Goal: Task Accomplishment & Management: Manage account settings

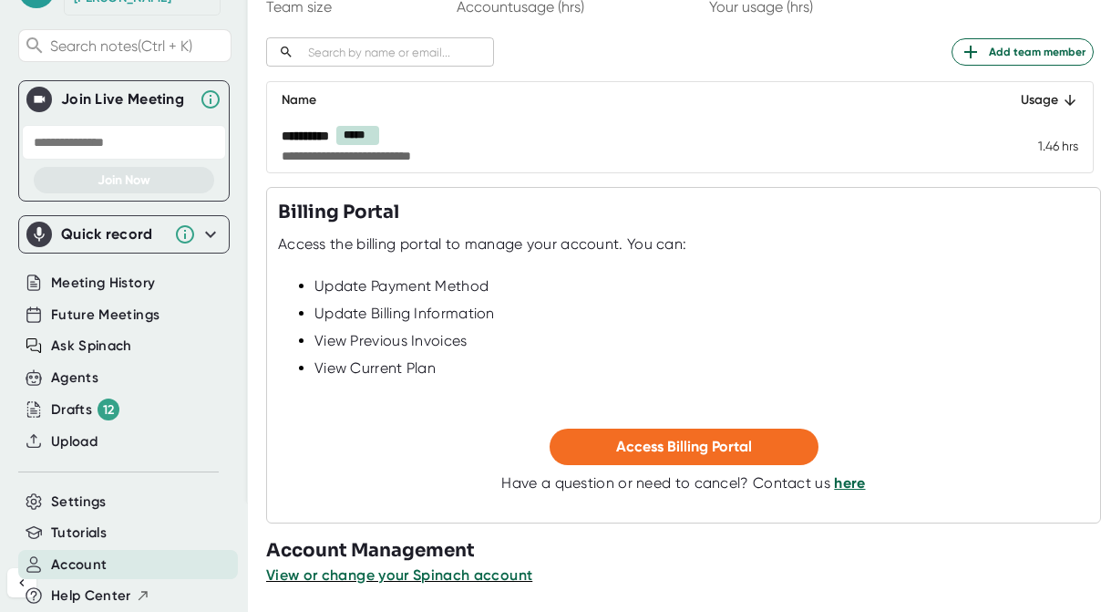
scroll to position [234, 0]
click at [391, 571] on span "View or change your Spinach account" at bounding box center [400, 573] width 268 height 17
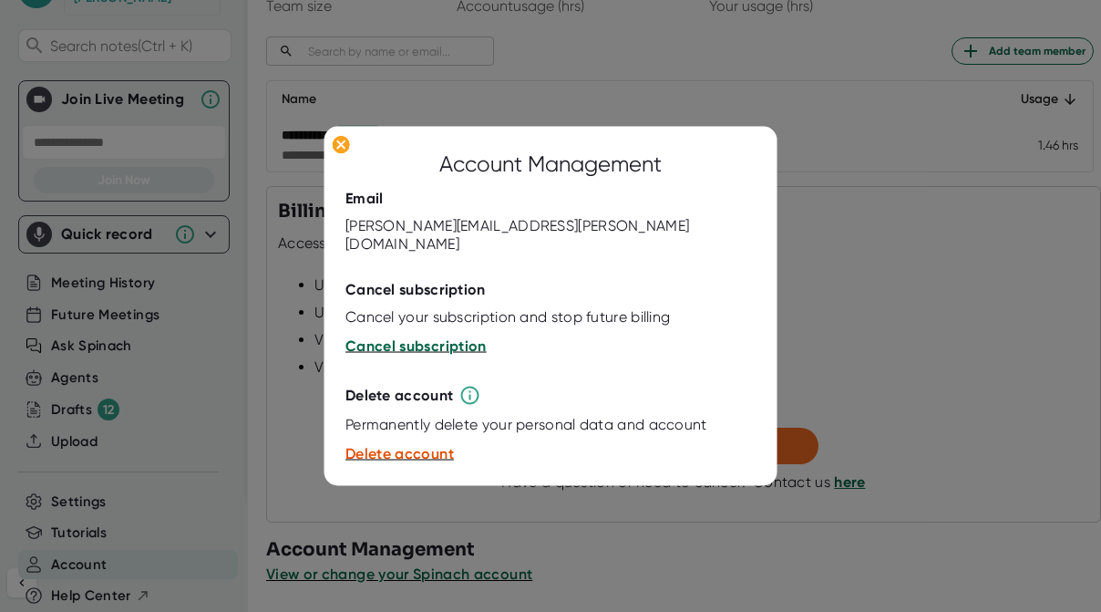
click at [400, 337] on span "Cancel subscription" at bounding box center [415, 345] width 141 height 17
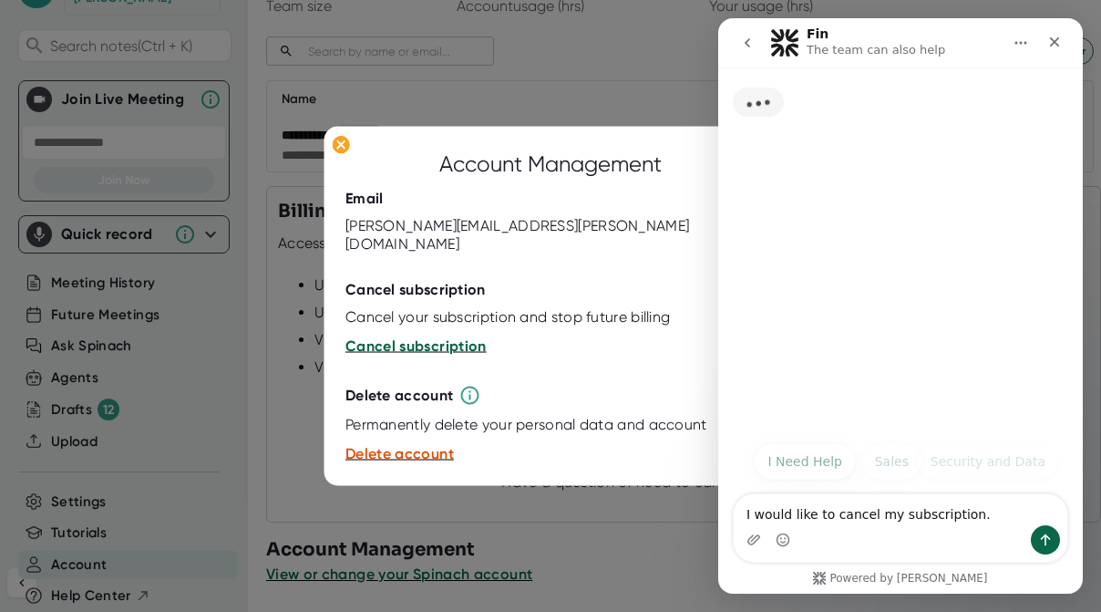
scroll to position [0, 0]
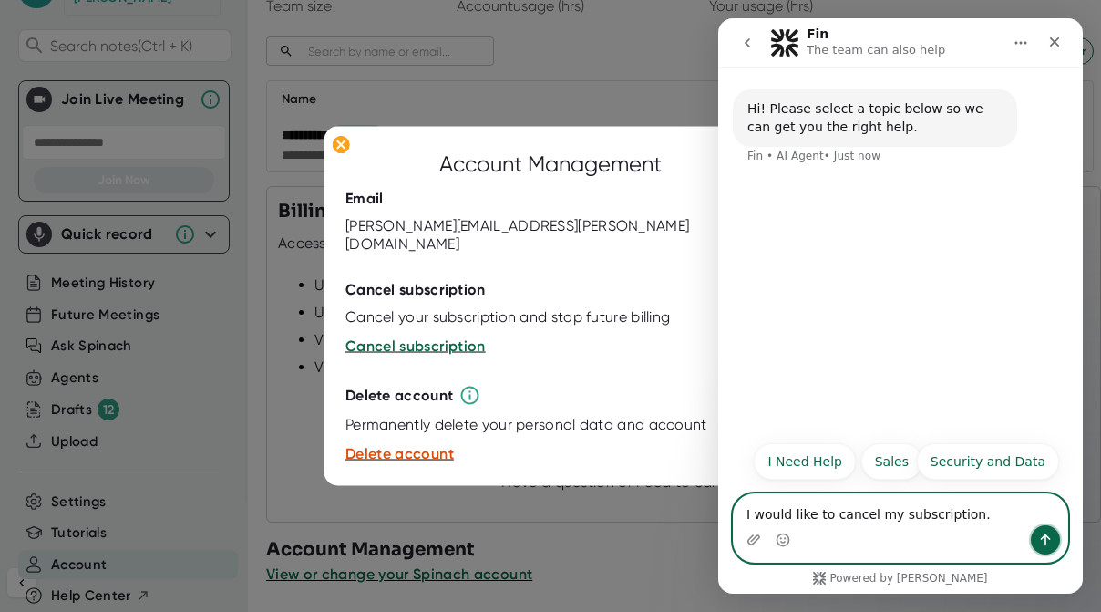
click at [1050, 542] on icon "Send a message…" at bounding box center [1045, 539] width 15 height 15
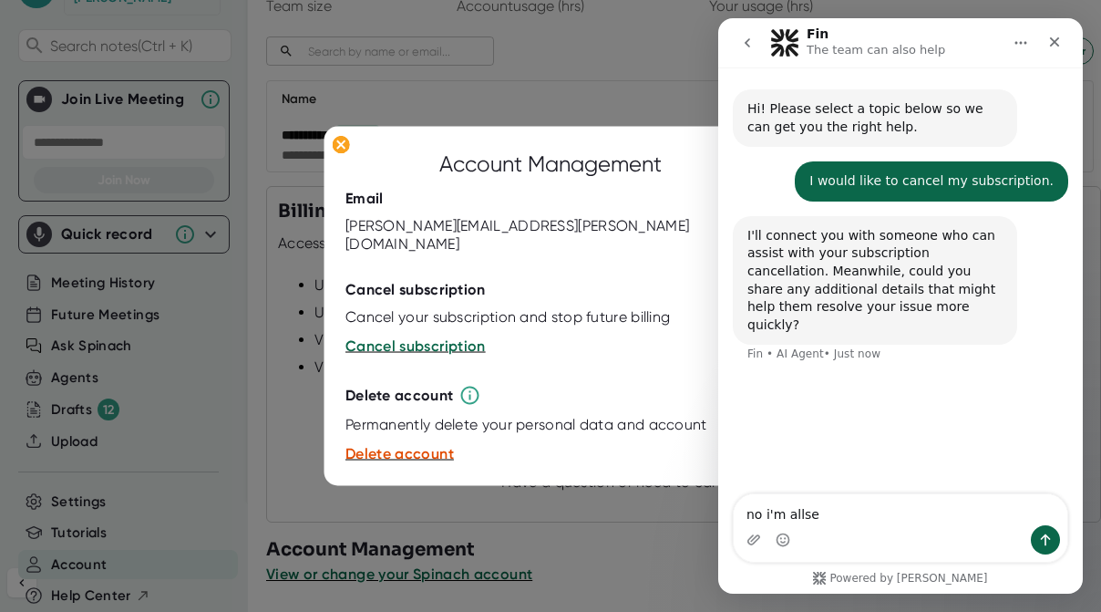
type textarea "no i'm allset"
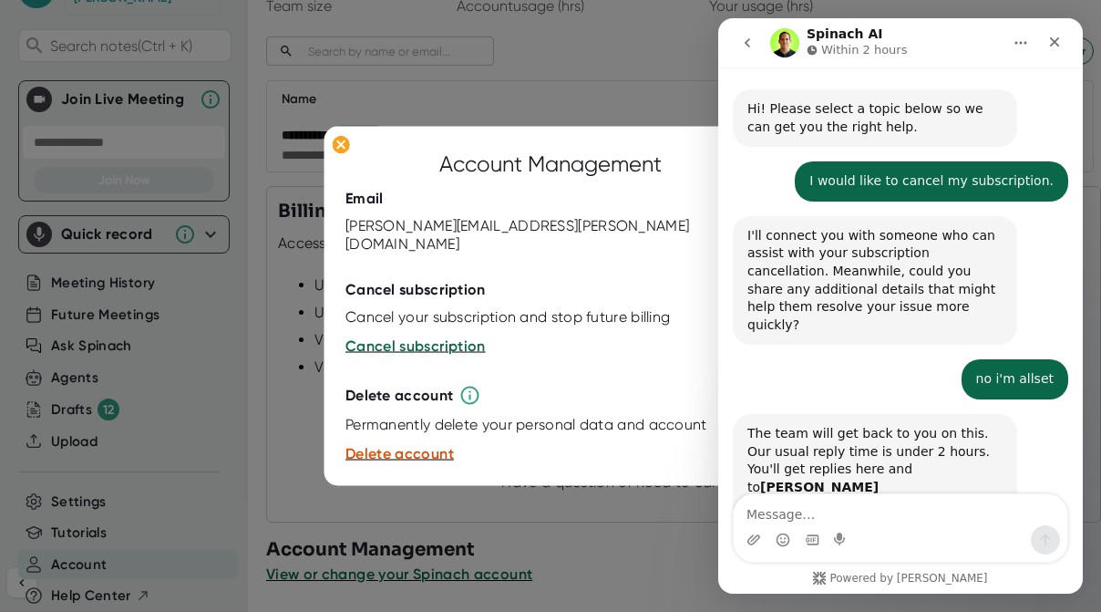
scroll to position [33, 0]
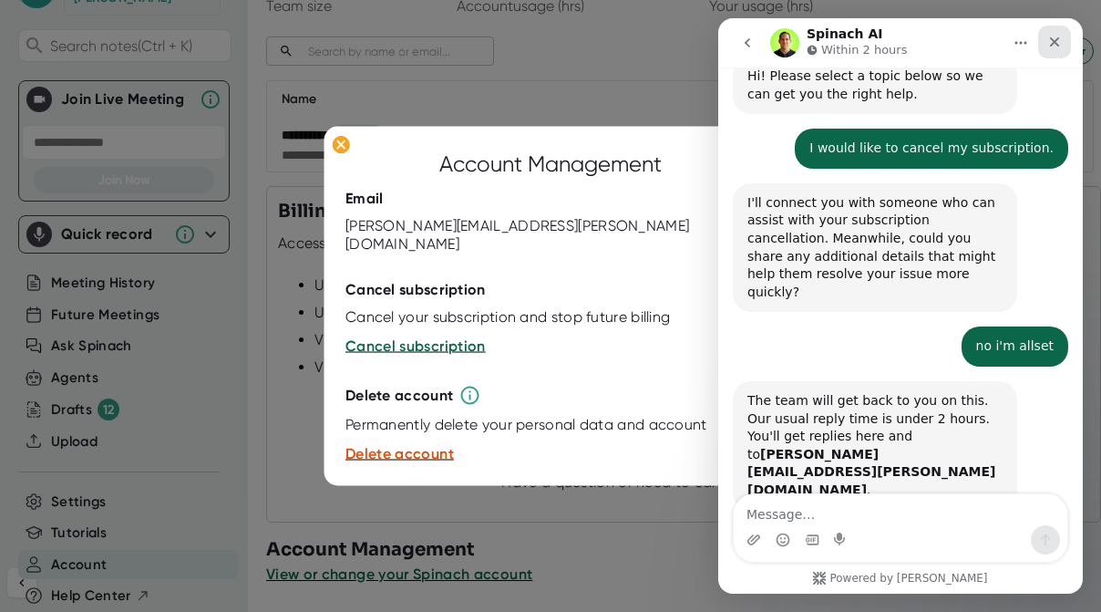
click at [1054, 42] on icon "Close" at bounding box center [1055, 42] width 10 height 10
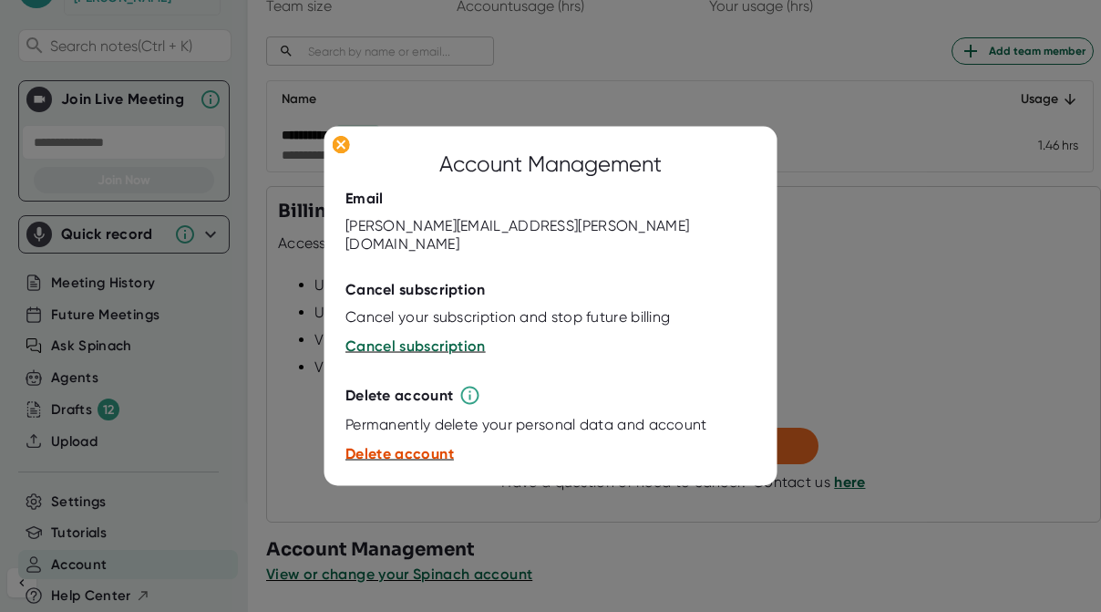
click at [383, 447] on span "Delete account" at bounding box center [399, 453] width 108 height 17
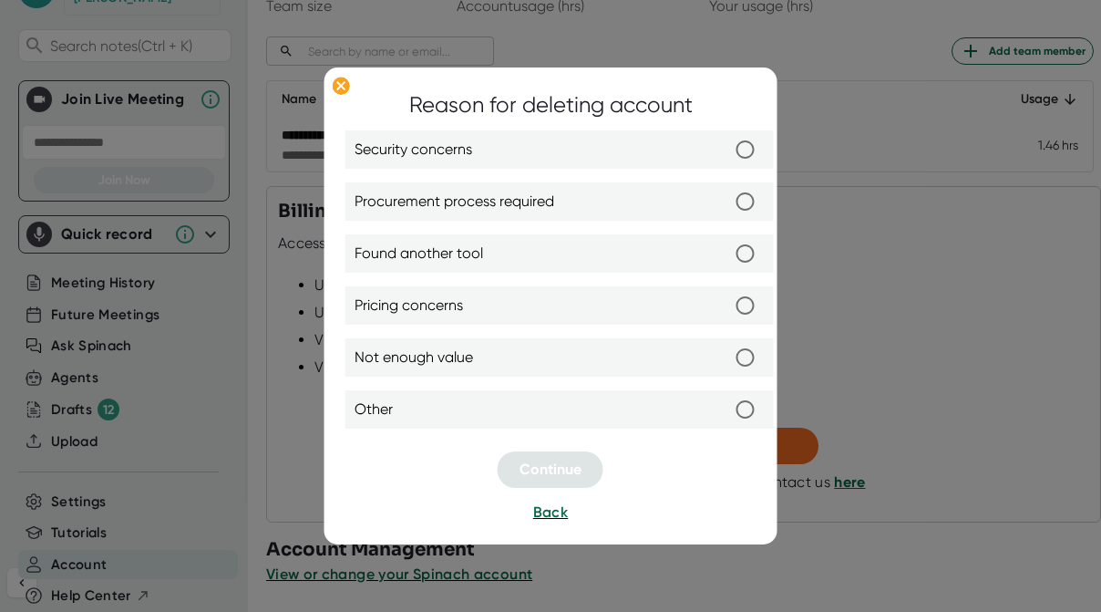
click at [459, 366] on span "Not enough value" at bounding box center [414, 357] width 118 height 22
click at [726, 366] on input "Not enough value" at bounding box center [745, 357] width 38 height 38
radio input "true"
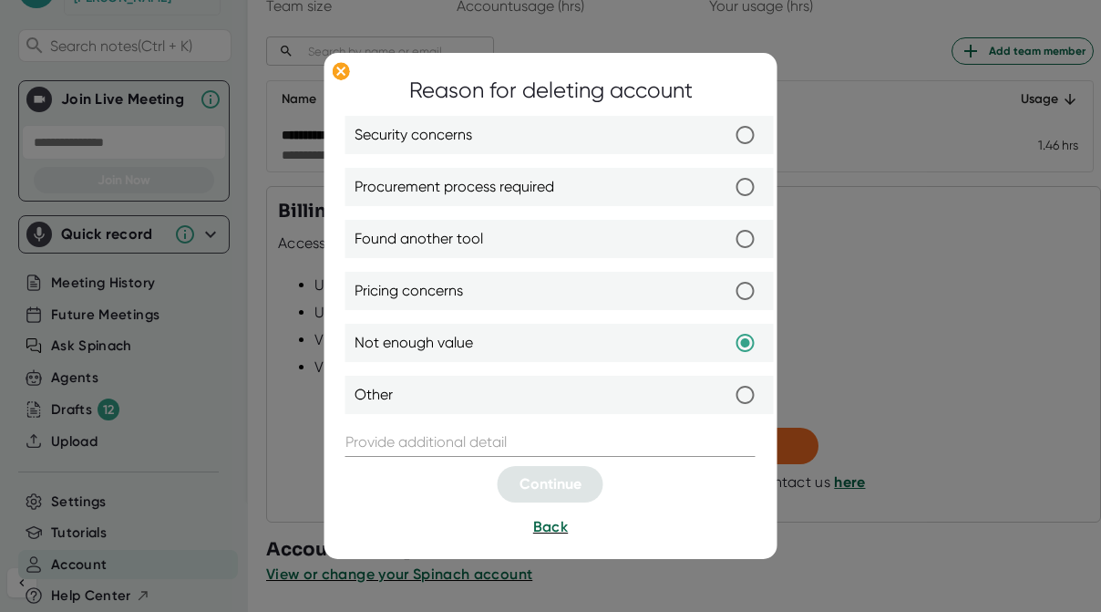
click at [405, 438] on input "text" at bounding box center [550, 441] width 410 height 29
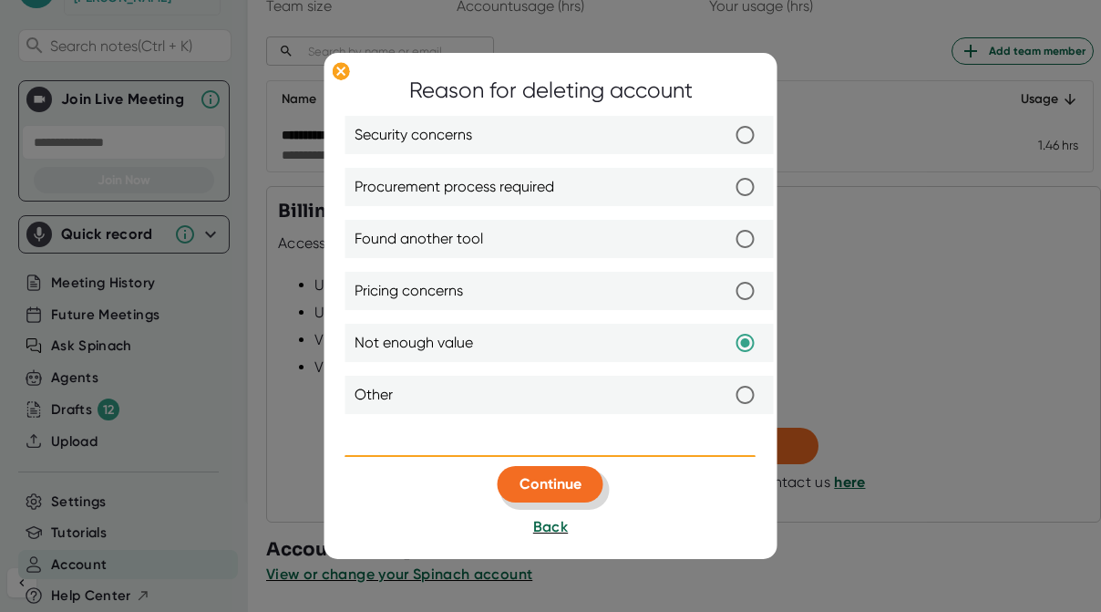
click at [571, 469] on button "Continue" at bounding box center [551, 484] width 106 height 36
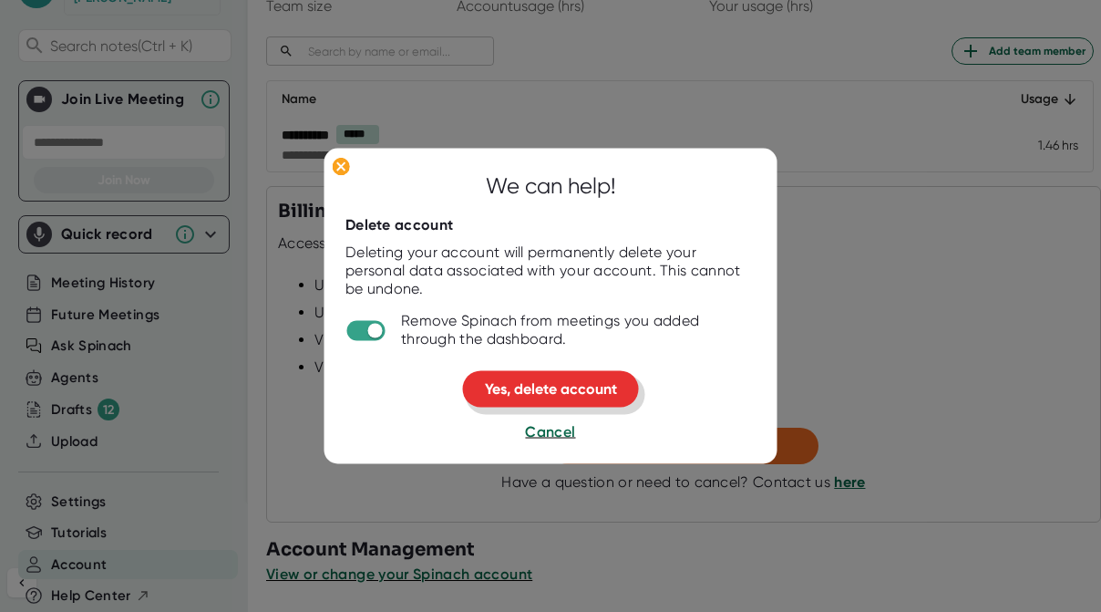
click at [530, 389] on span "Yes, delete account" at bounding box center [551, 388] width 132 height 17
